Goal: Information Seeking & Learning: Learn about a topic

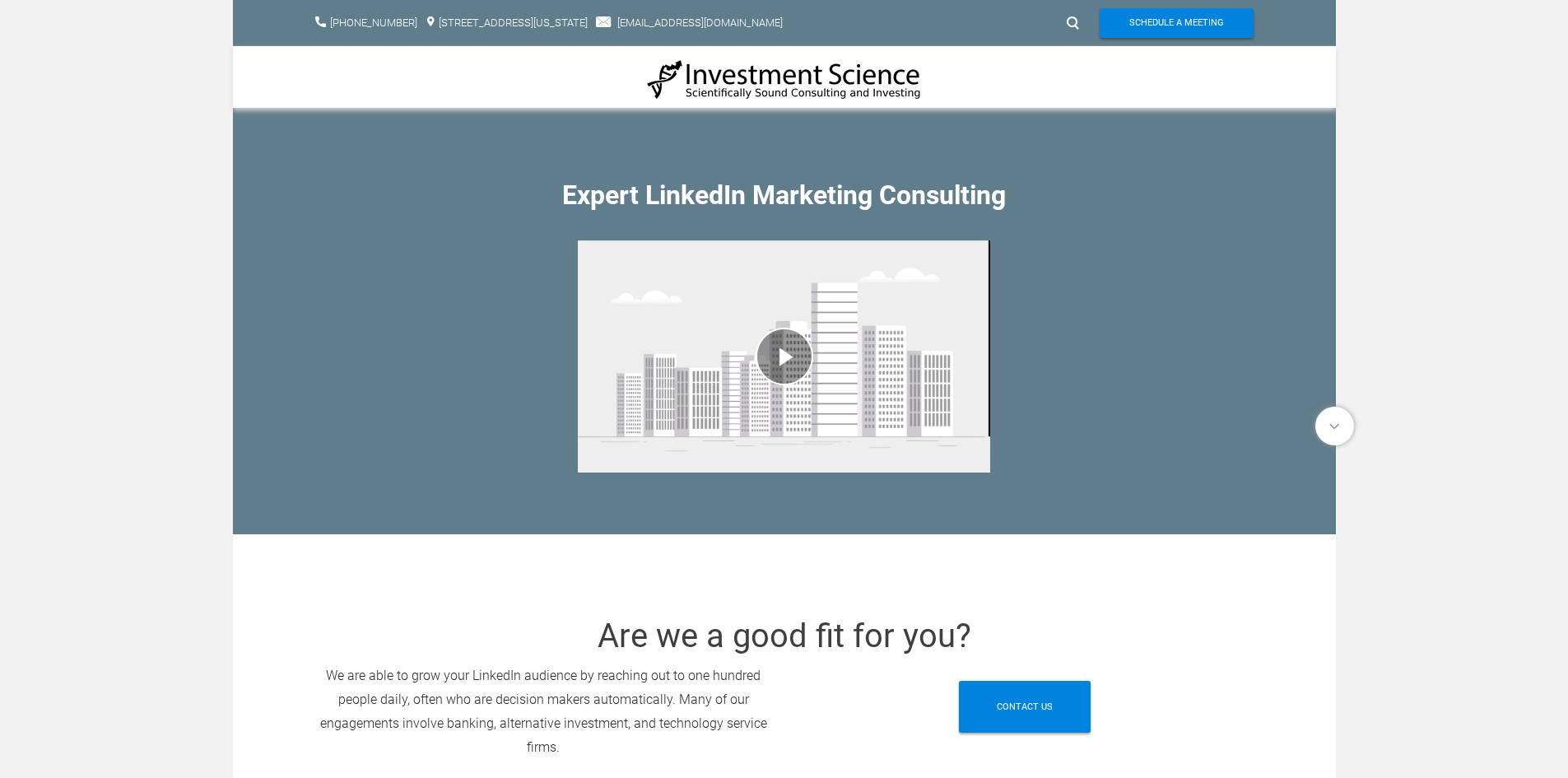
click at [769, 348] on div "play video" at bounding box center [784, 356] width 412 height 257
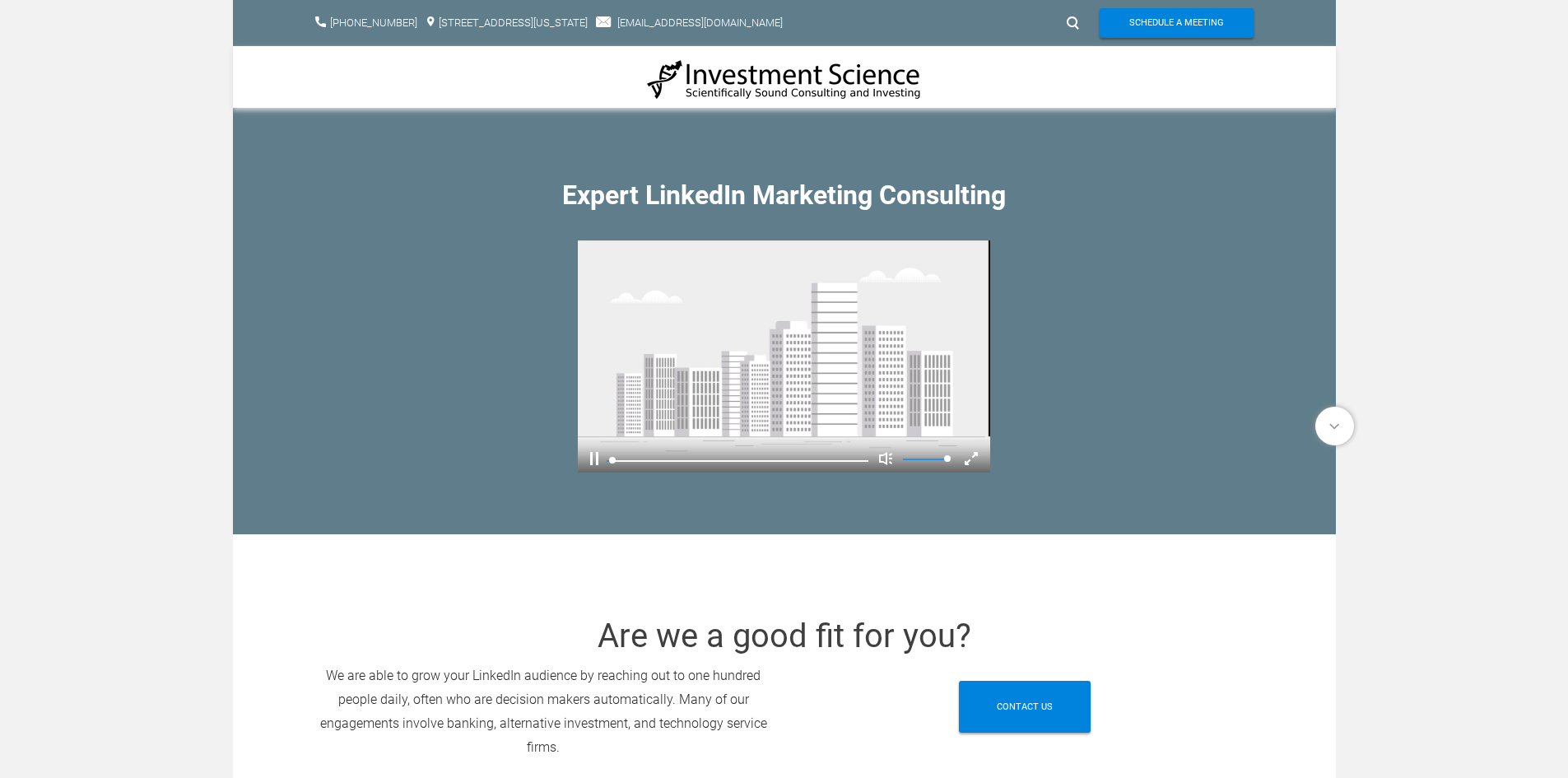
click at [590, 454] on div "Pause Current Time 0:00 / Duration Time 1:20 Remaining Time -1:19 Loaded: 0% Pr…" at bounding box center [784, 456] width 412 height 33
click at [599, 460] on div "Pause Current Time 0:03 / Duration Time 1:20 Remaining Time -1:16 Loaded: 0% Pr…" at bounding box center [784, 456] width 412 height 33
click at [598, 460] on div "Pause Current Time 0:04 / Duration Time 1:20 Remaining Time -1:15 Loaded: 0% Pr…" at bounding box center [784, 456] width 412 height 33
click at [596, 460] on div "Pause" at bounding box center [595, 458] width 8 height 13
click at [585, 456] on div "Play Current Time 0:05 / Duration Time 1:20 Remaining Time -1:14 Loaded: 0% Pro…" at bounding box center [784, 456] width 412 height 33
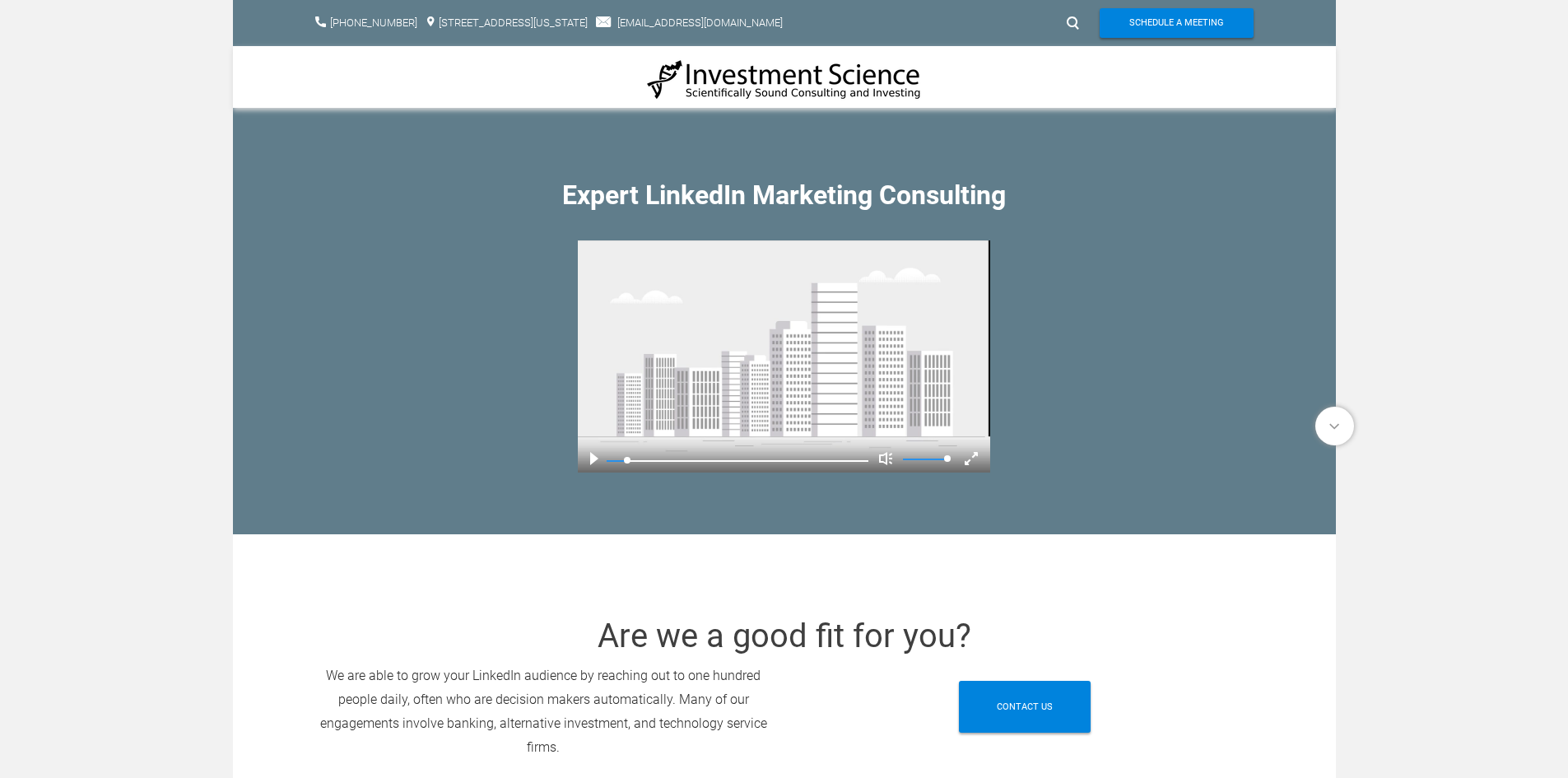
click at [595, 458] on div "Play" at bounding box center [595, 458] width 8 height 13
drag, startPoint x: 631, startPoint y: 459, endPoint x: 587, endPoint y: 459, distance: 44.0
click at [587, 459] on div "Play Current Time 0:00 / Duration Time 1:20 Remaining Time -1:20 Loaded: 0% Pro…" at bounding box center [784, 456] width 412 height 33
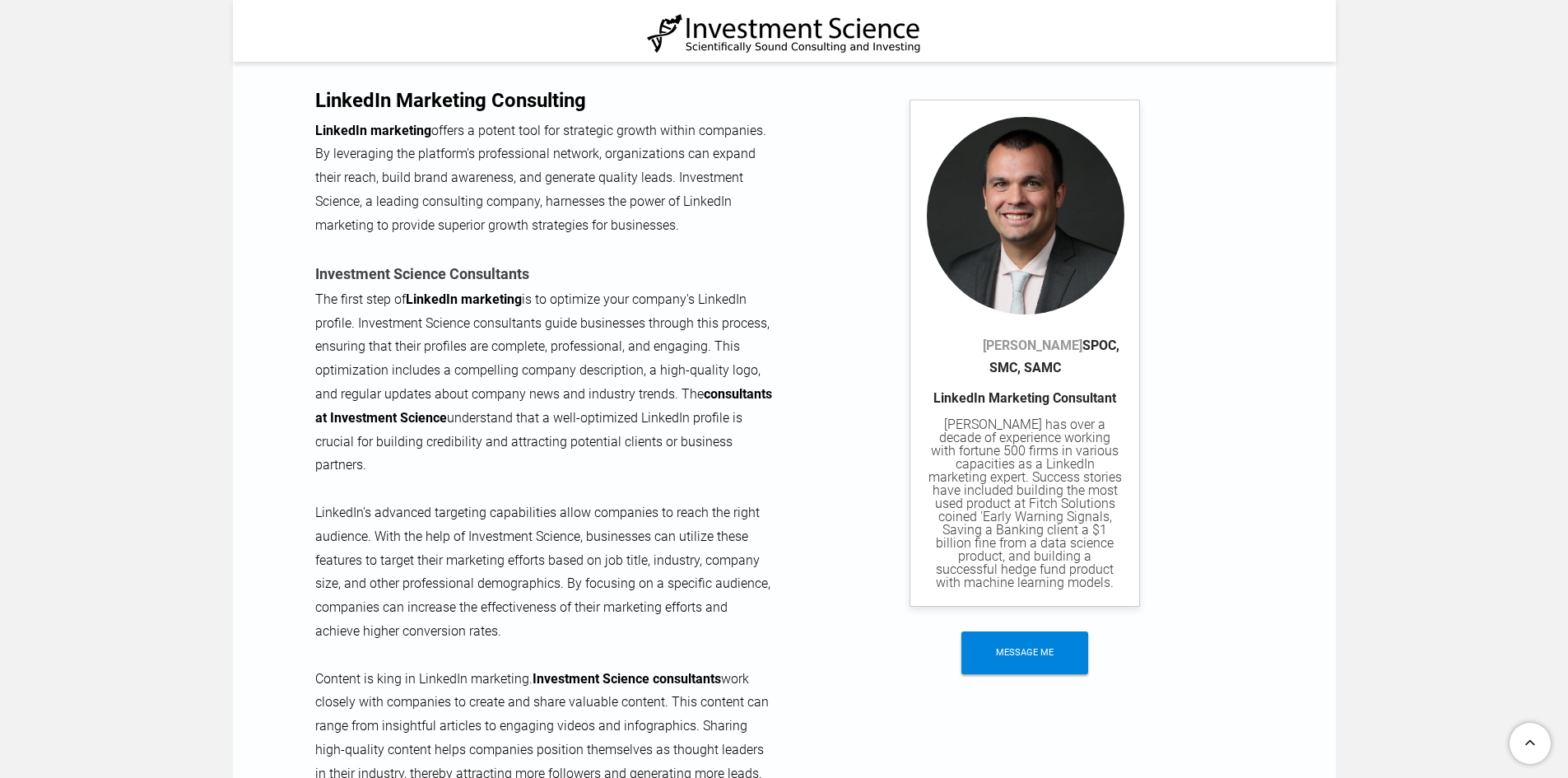
scroll to position [868, 0]
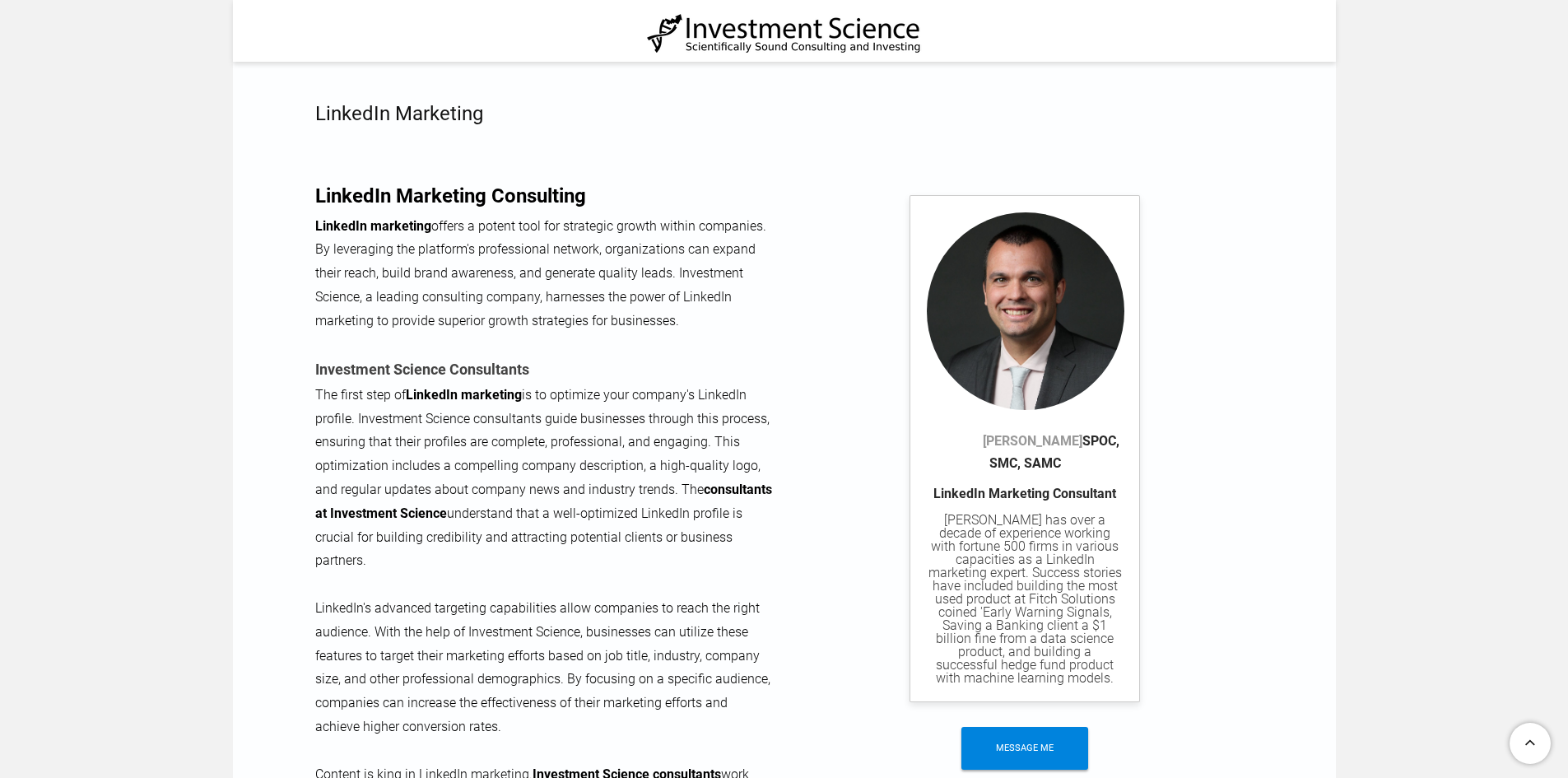
click at [1010, 502] on div "LinkedIn Marketing Consultant ​​ Michael has over a decade of experience workin…" at bounding box center [1025, 586] width 196 height 197
click at [993, 440] on link "[PERSON_NAME]" at bounding box center [1033, 441] width 100 height 16
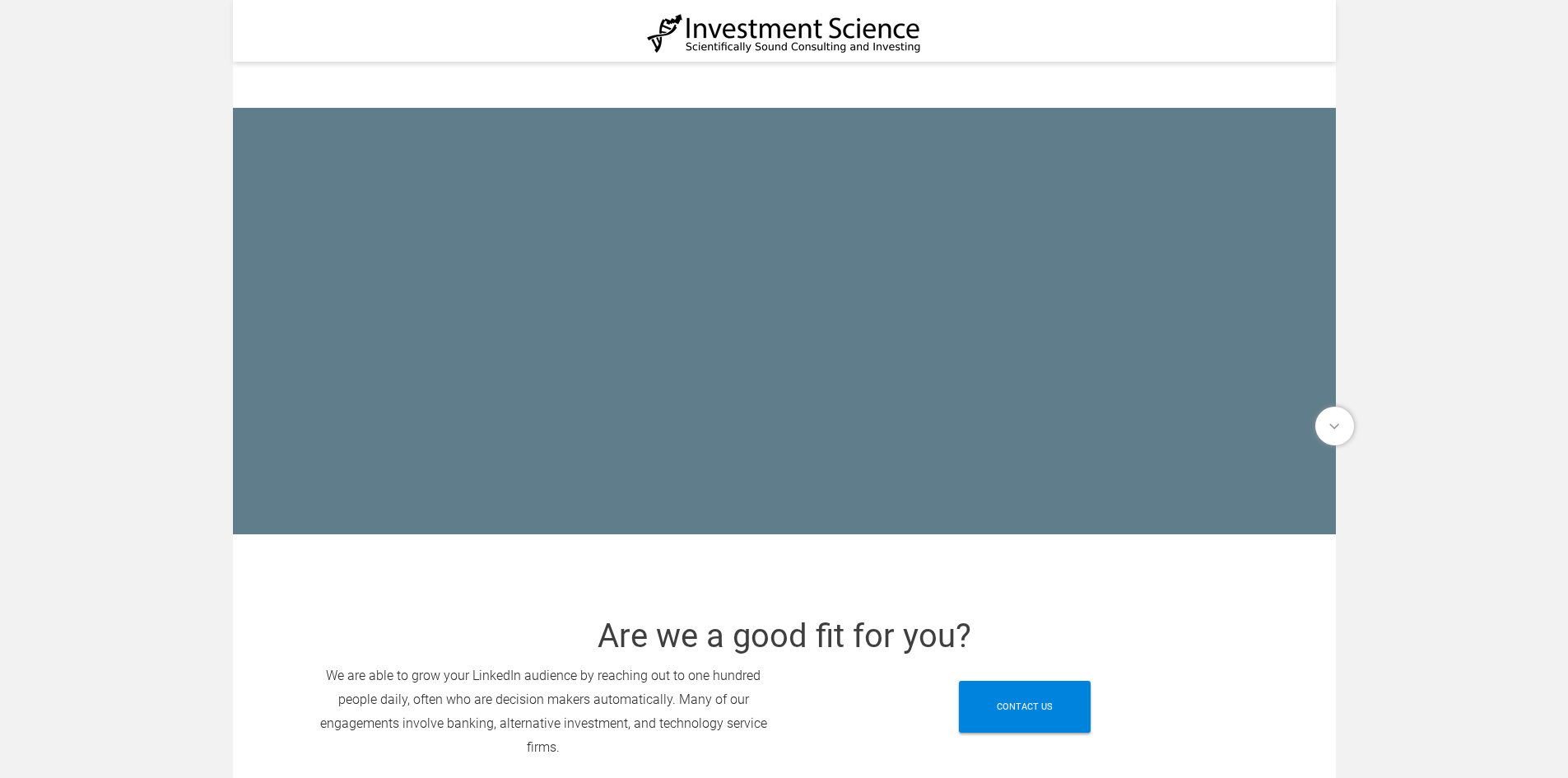
scroll to position [868, 0]
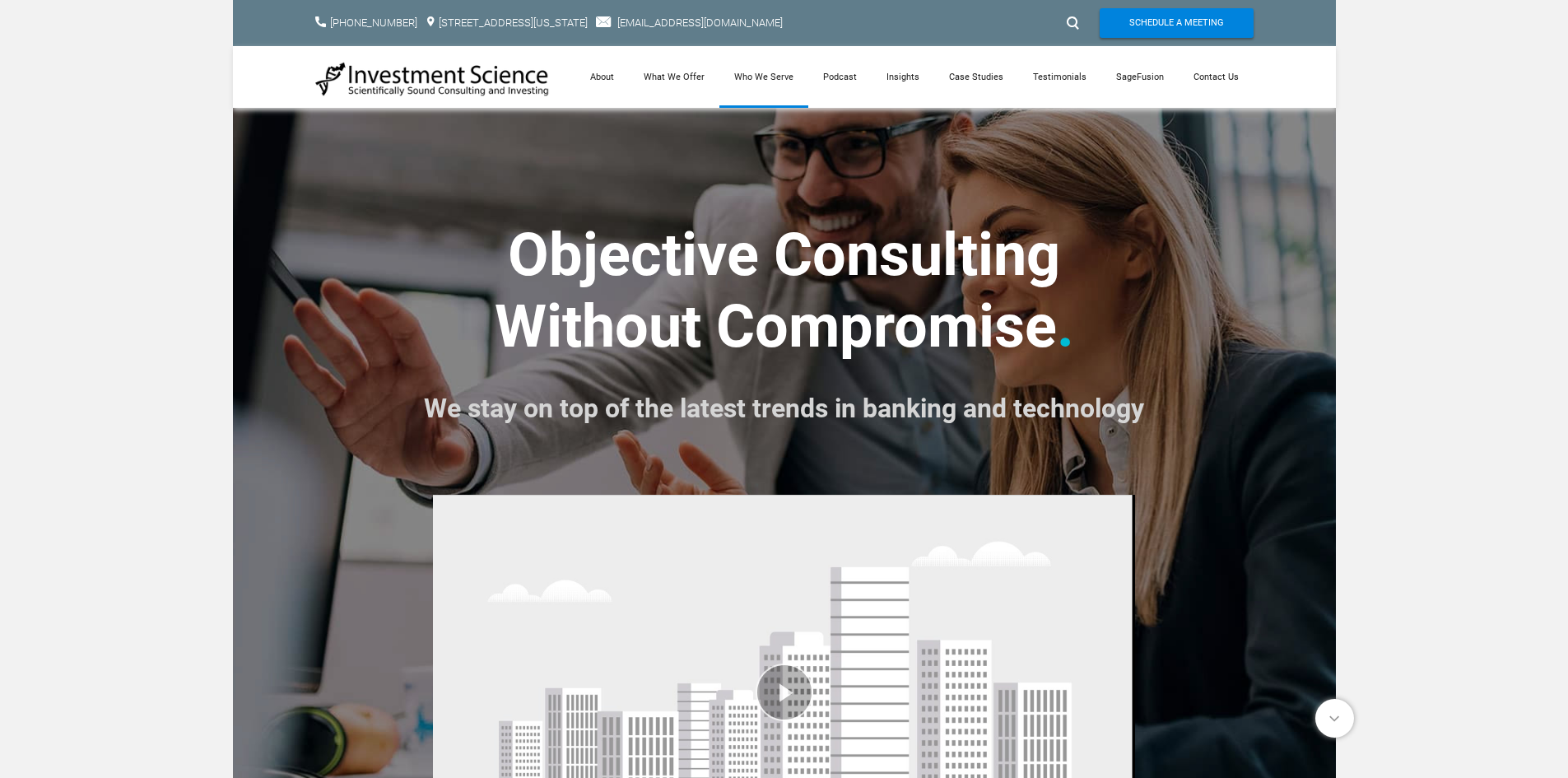
click at [769, 74] on link "Who We Serve" at bounding box center [763, 76] width 89 height 61
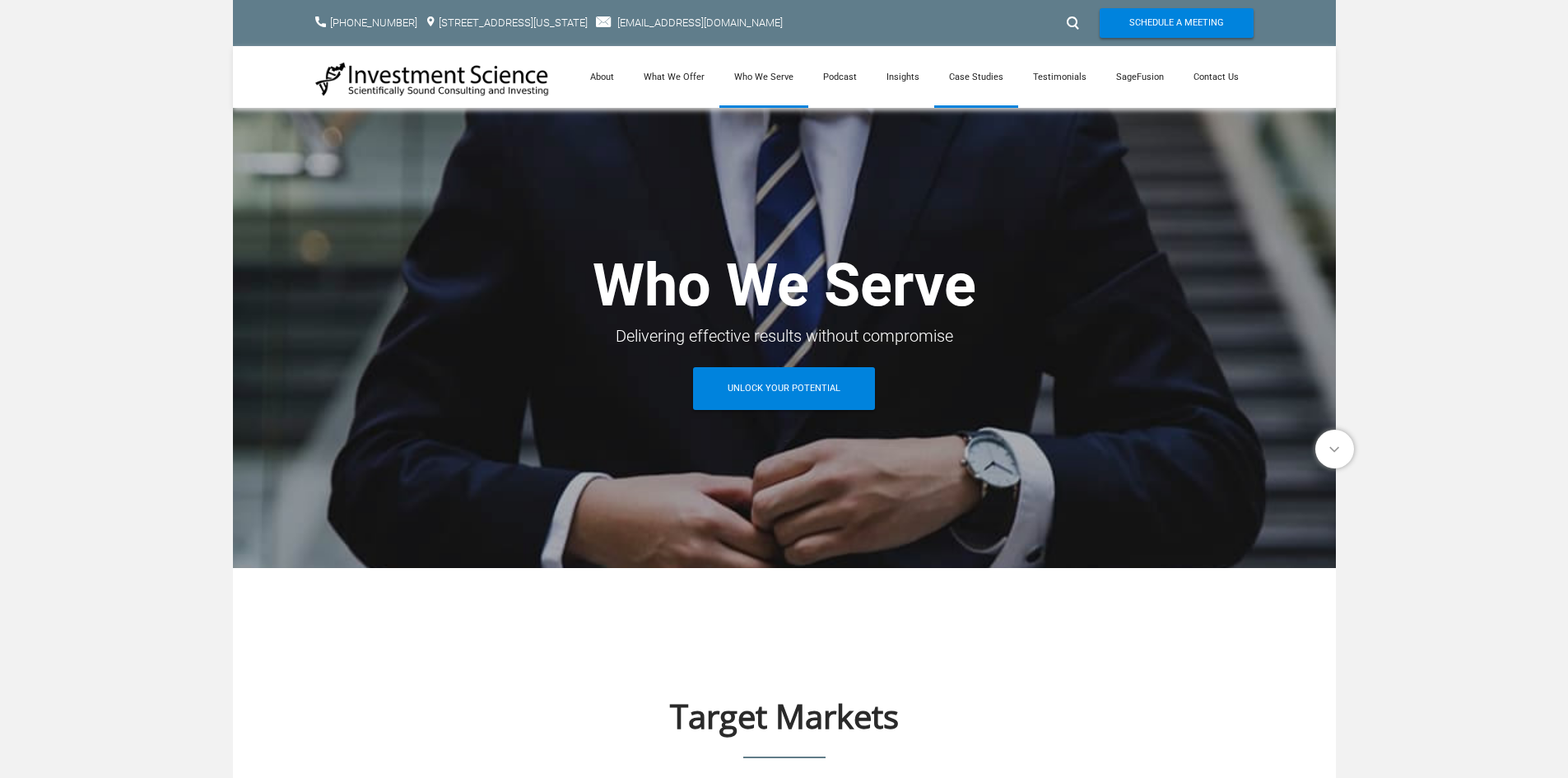
click at [971, 76] on link "Case Studies" at bounding box center [976, 76] width 84 height 61
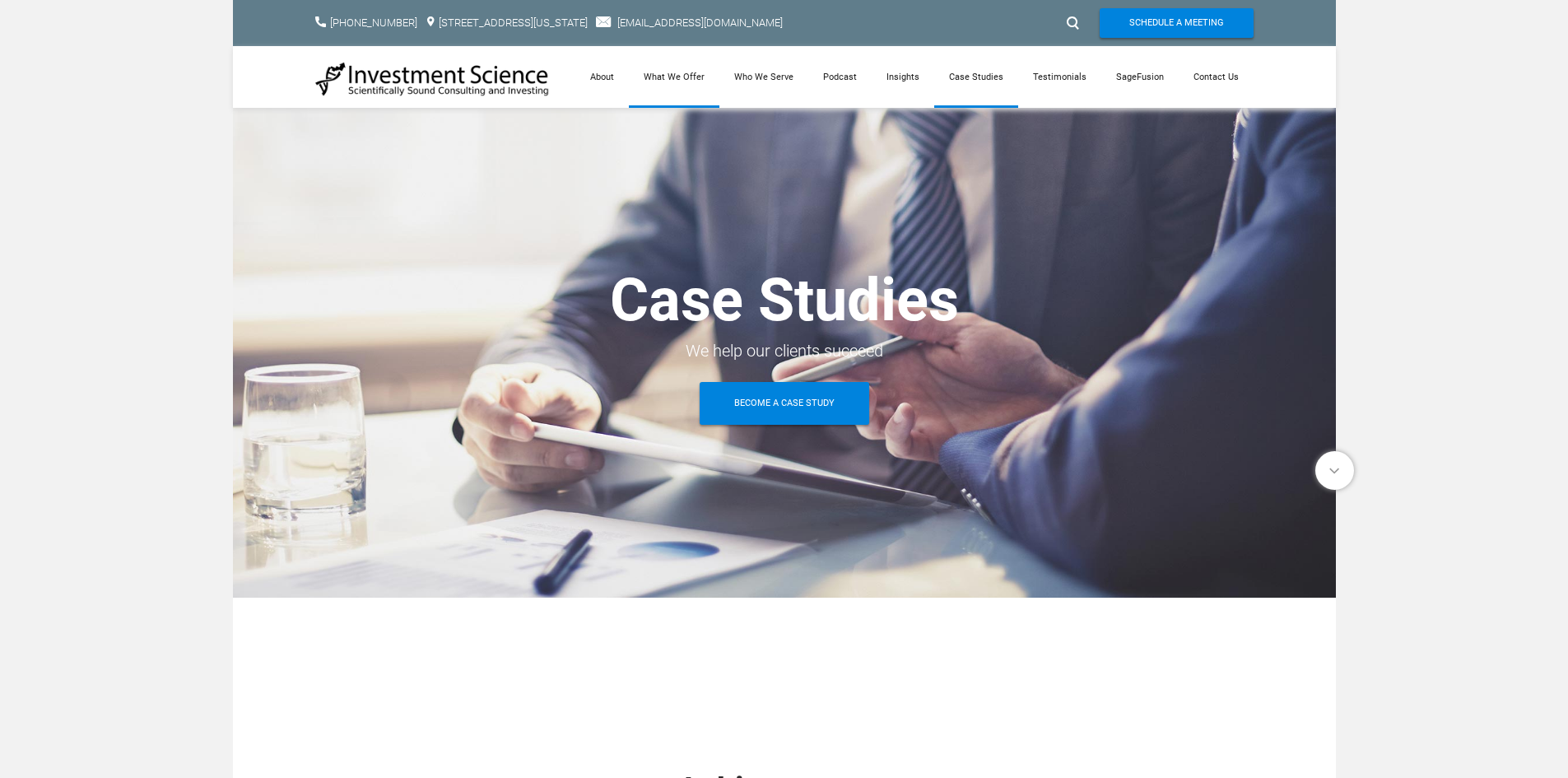
click at [658, 81] on link "What We Offer" at bounding box center [674, 76] width 91 height 61
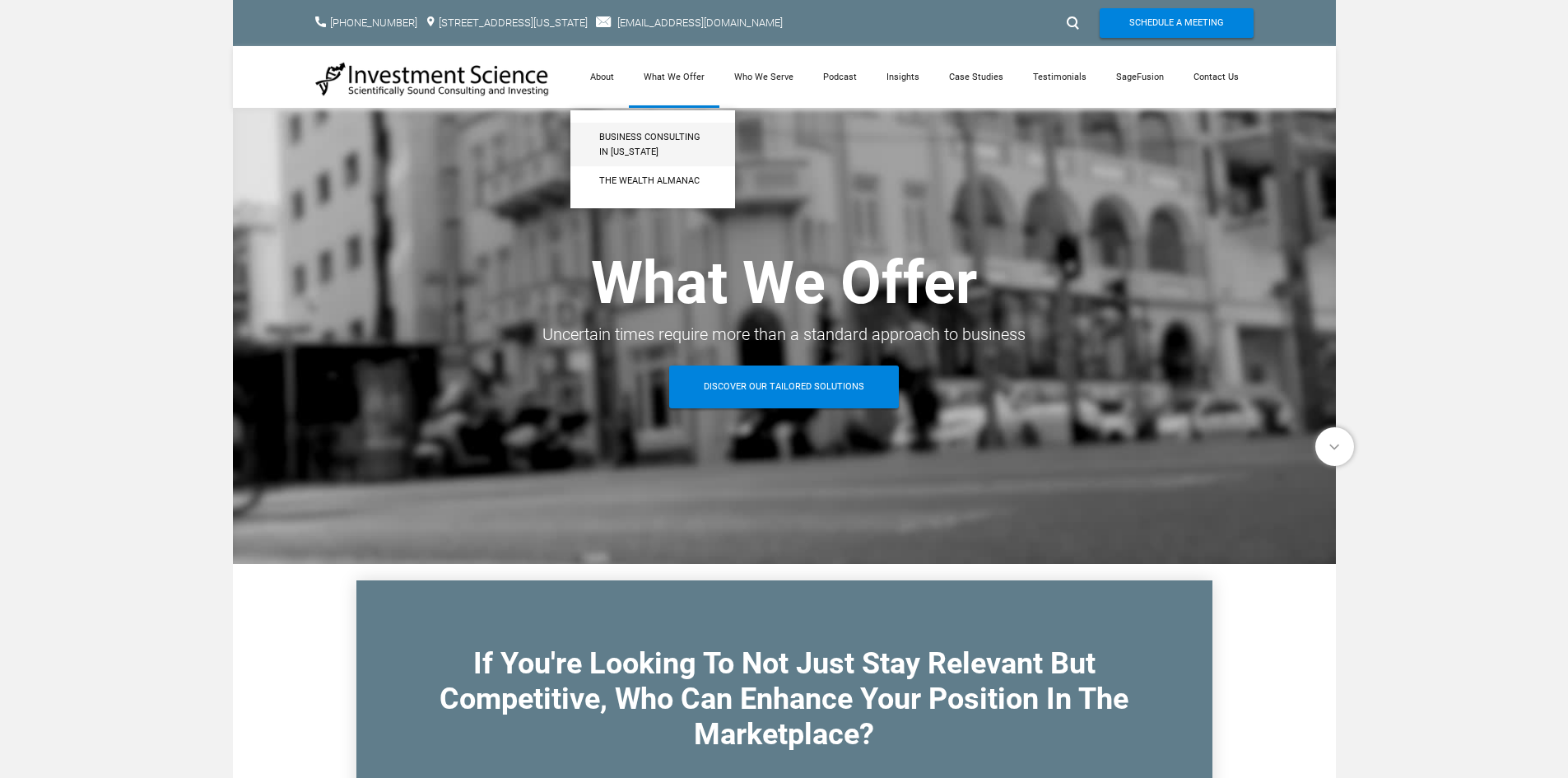
click at [609, 146] on span "Business Consulting in [US_STATE]" at bounding box center [653, 144] width 107 height 29
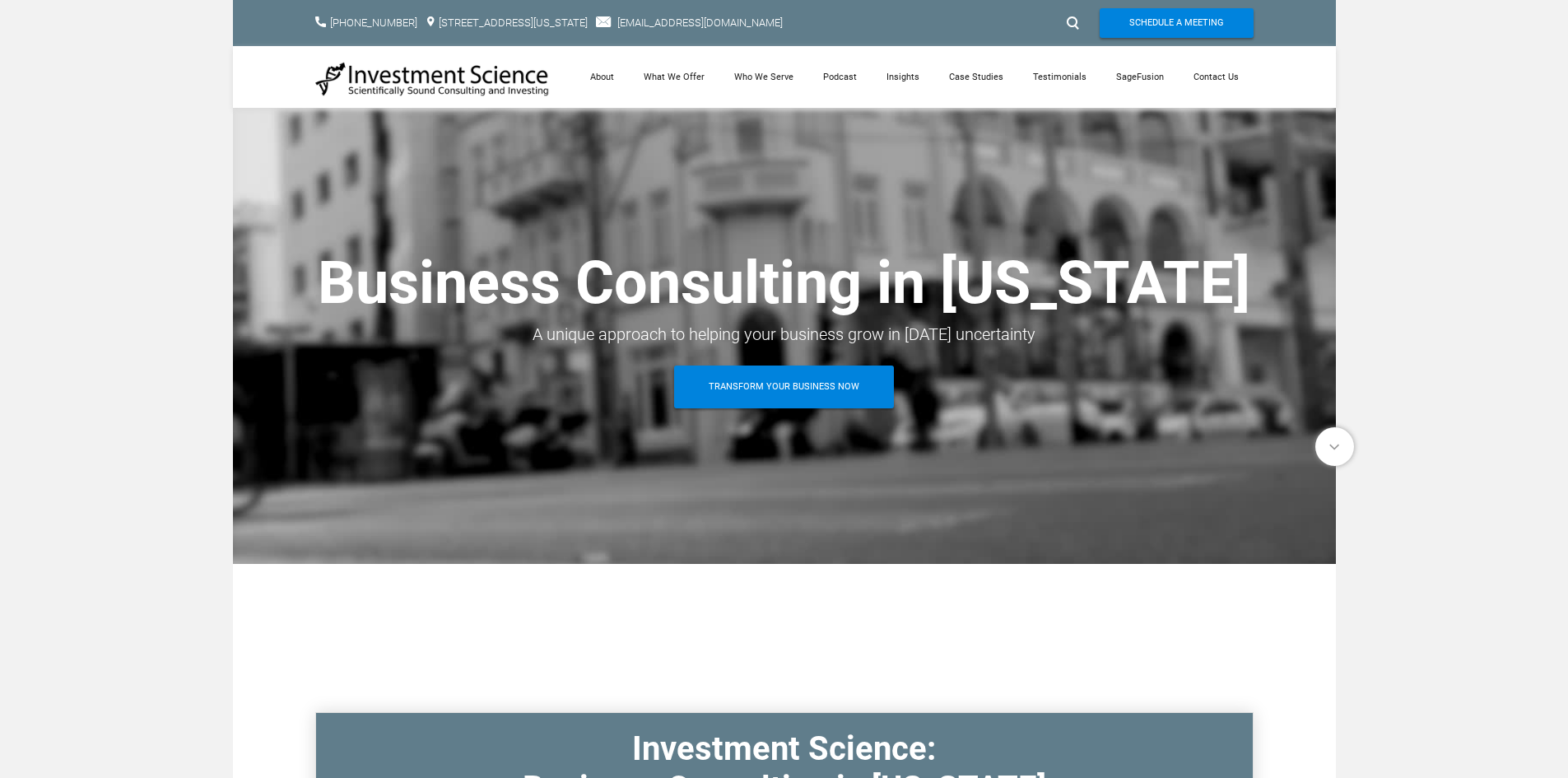
click at [1063, 16] on div at bounding box center [1070, 22] width 24 height 26
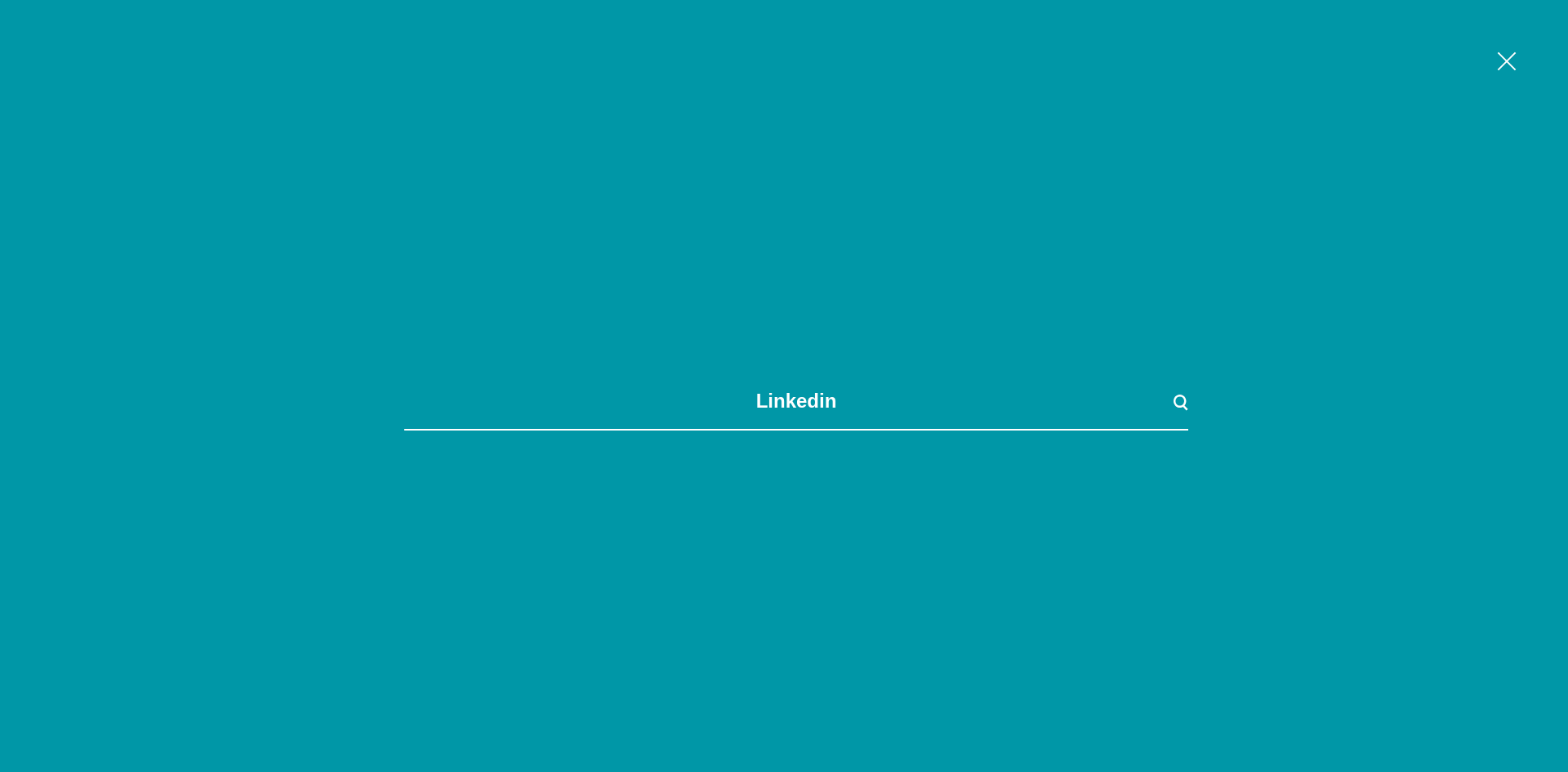
type input "linkedin"
